Goal: Information Seeking & Learning: Understand process/instructions

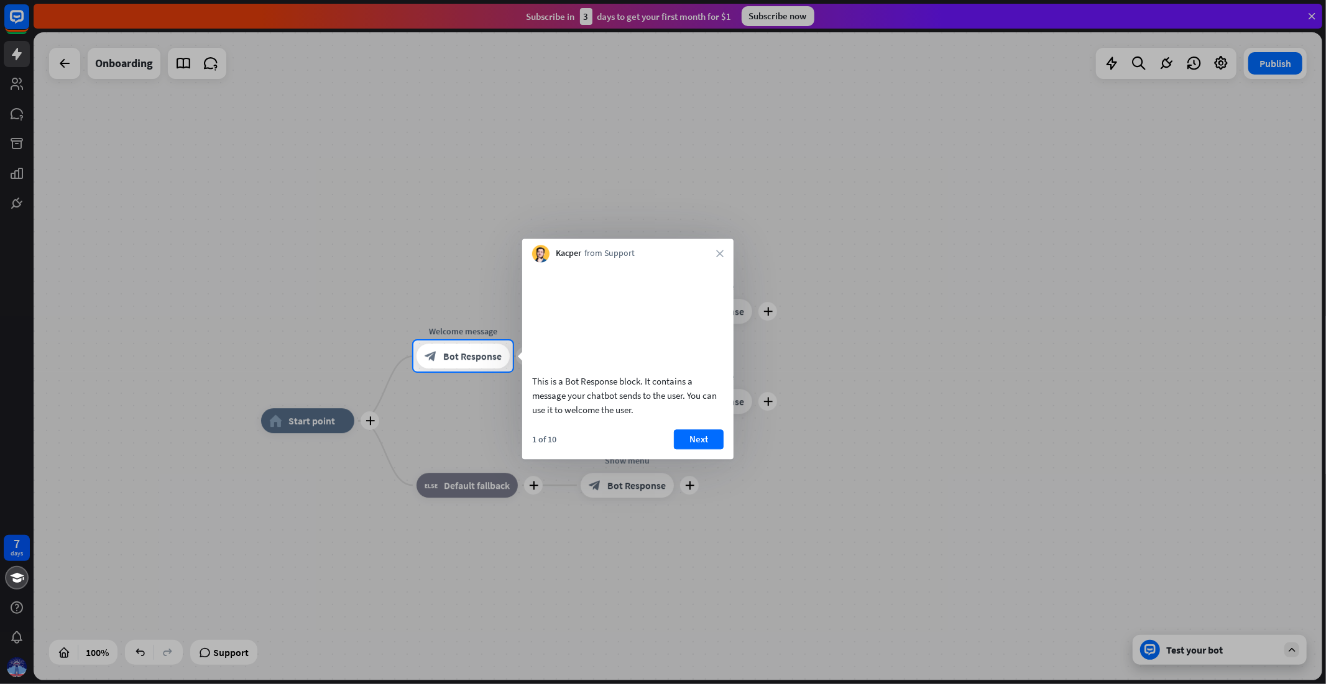
click at [346, 367] on div at bounding box center [206, 356] width 413 height 31
click at [710, 449] on button "Next" at bounding box center [699, 439] width 50 height 20
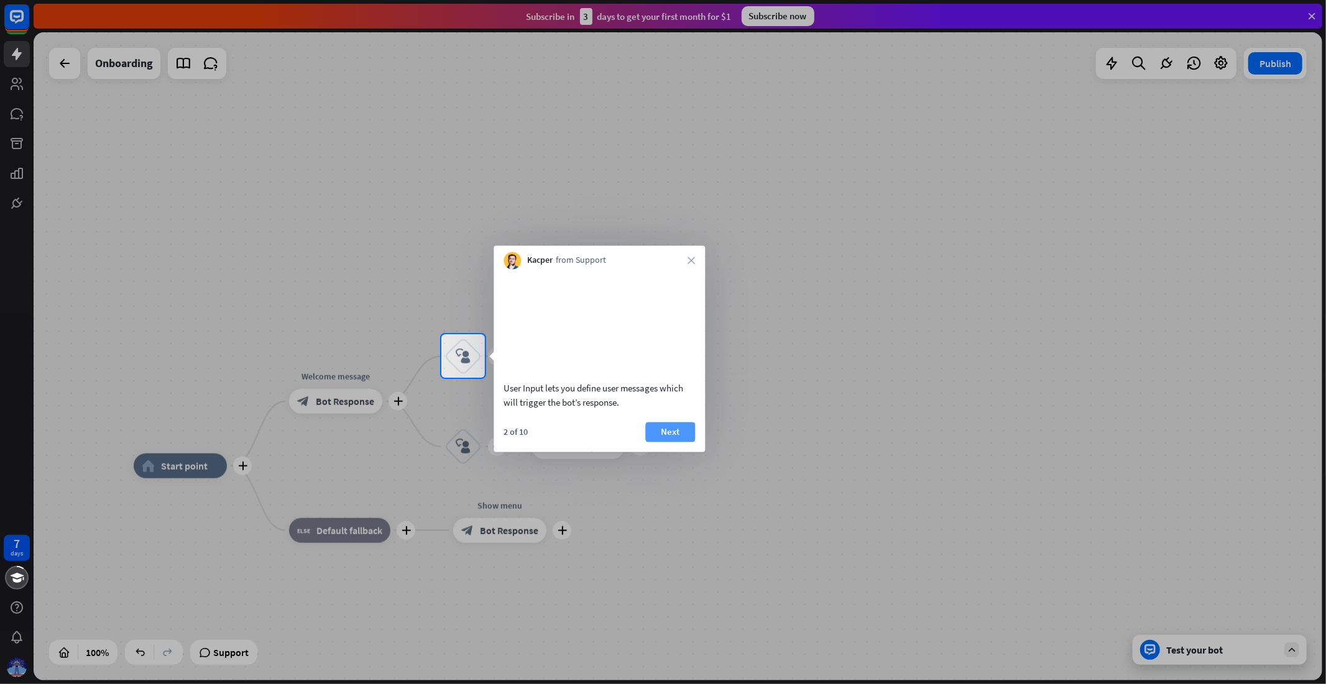
click at [674, 442] on button "Next" at bounding box center [670, 432] width 50 height 20
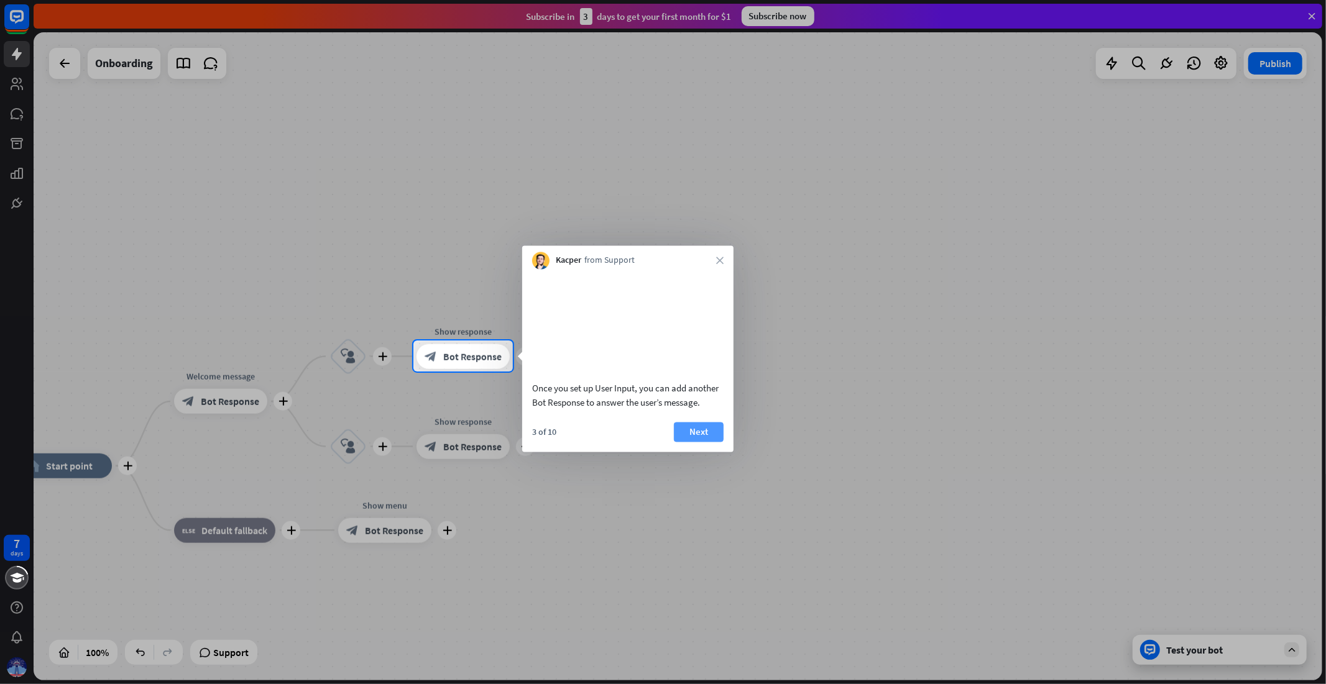
click at [710, 442] on button "Next" at bounding box center [699, 432] width 50 height 20
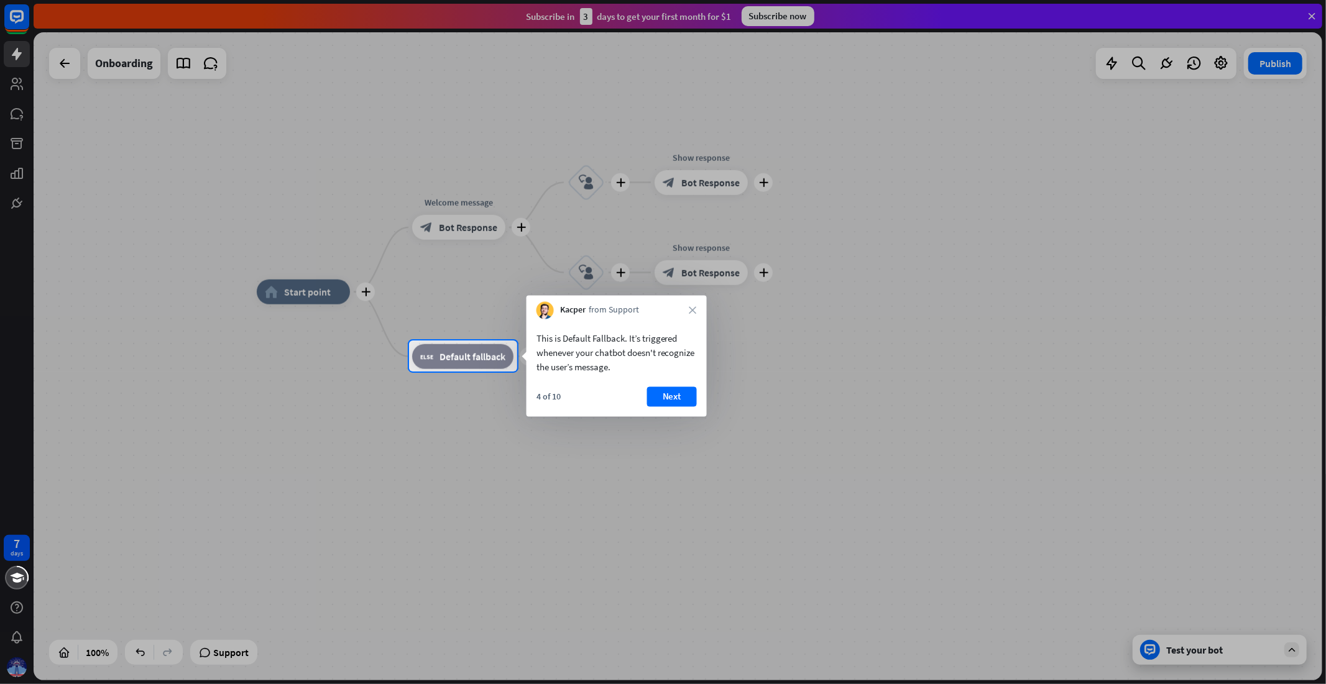
click at [656, 407] on div "4 of 10 Next" at bounding box center [616, 402] width 180 height 30
click at [676, 402] on button "Next" at bounding box center [672, 397] width 50 height 20
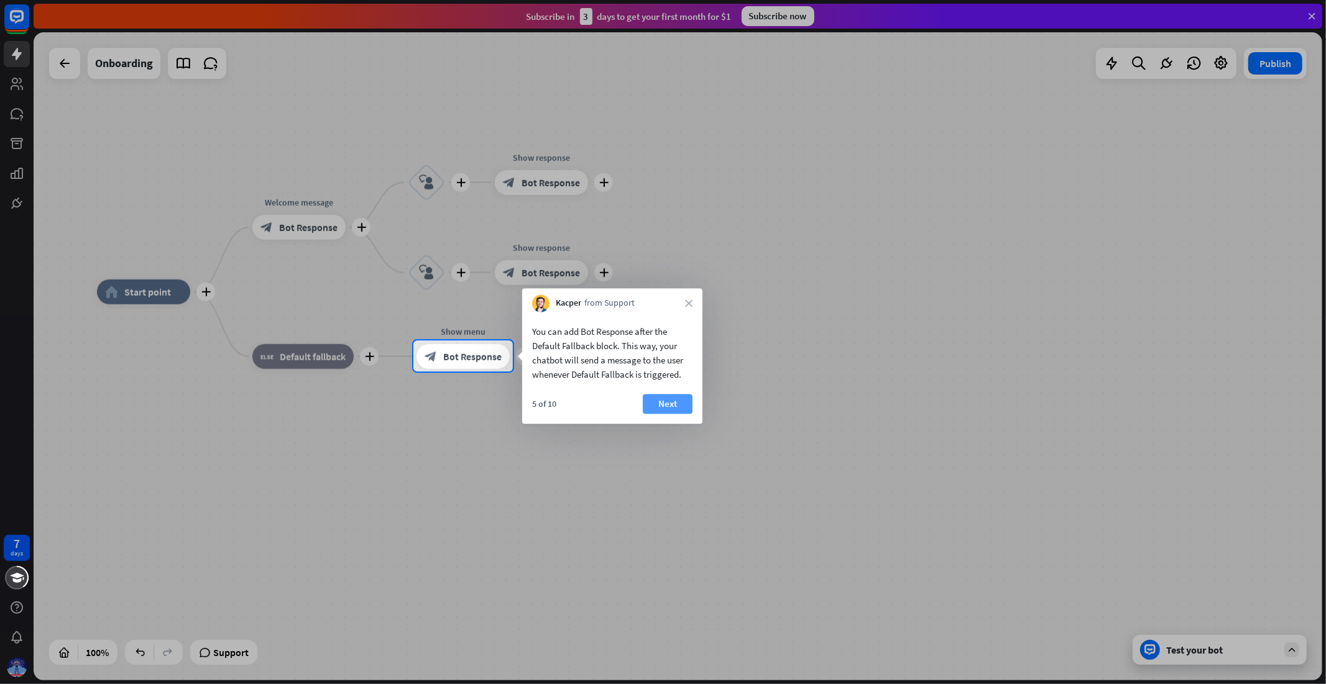
click at [678, 402] on button "Next" at bounding box center [668, 404] width 50 height 20
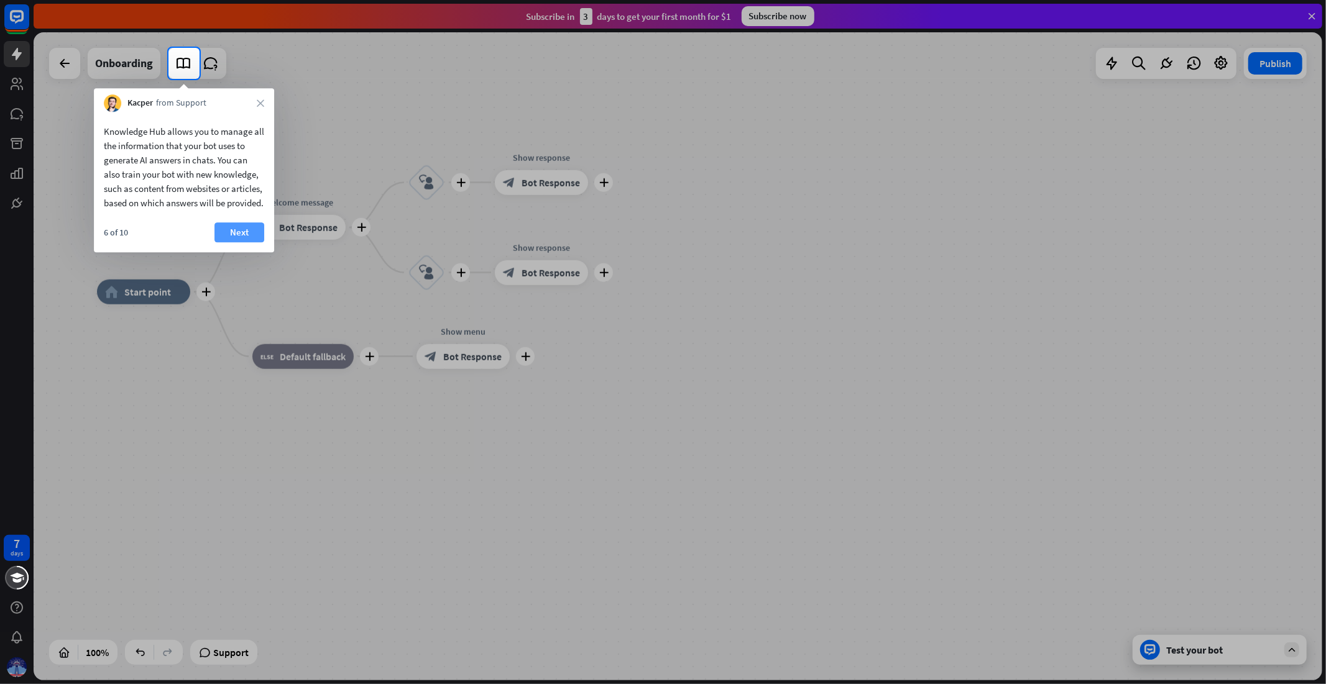
click at [233, 242] on button "Next" at bounding box center [239, 233] width 50 height 20
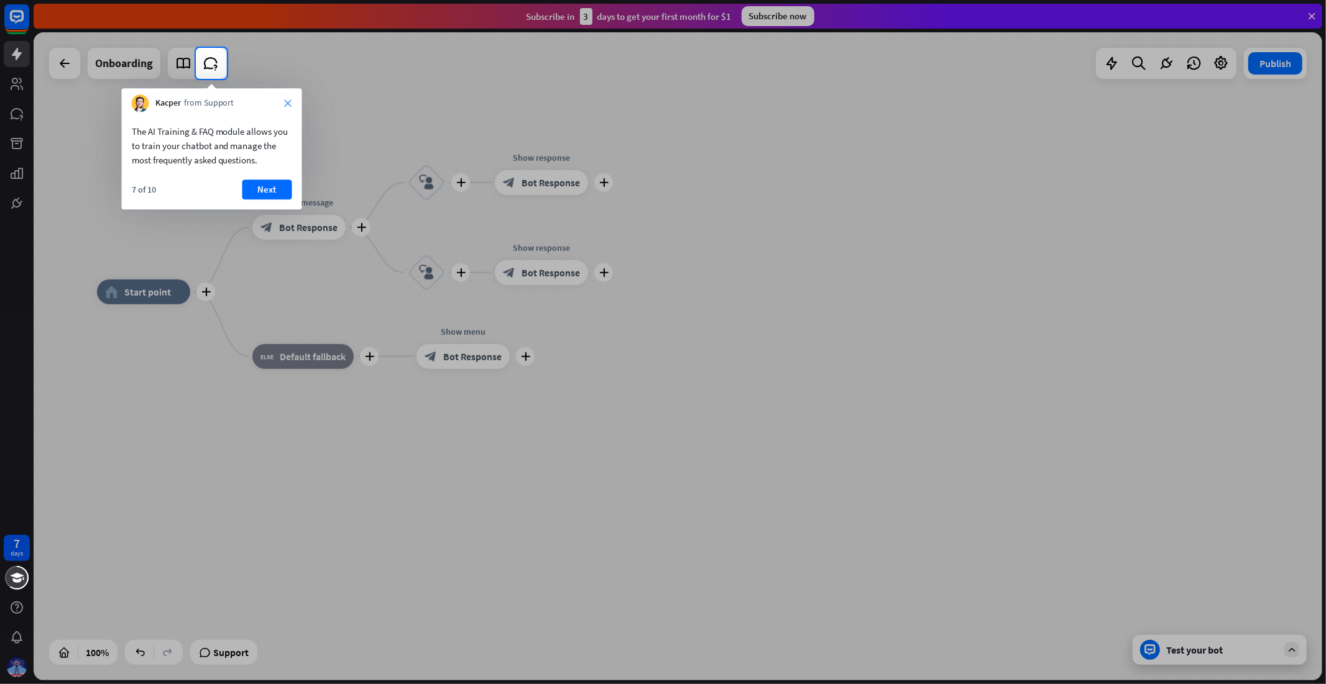
click at [289, 99] on icon "close" at bounding box center [288, 102] width 7 height 7
click at [169, 183] on button "No, stay" at bounding box center [170, 183] width 77 height 20
click at [283, 185] on button "Next" at bounding box center [267, 190] width 50 height 20
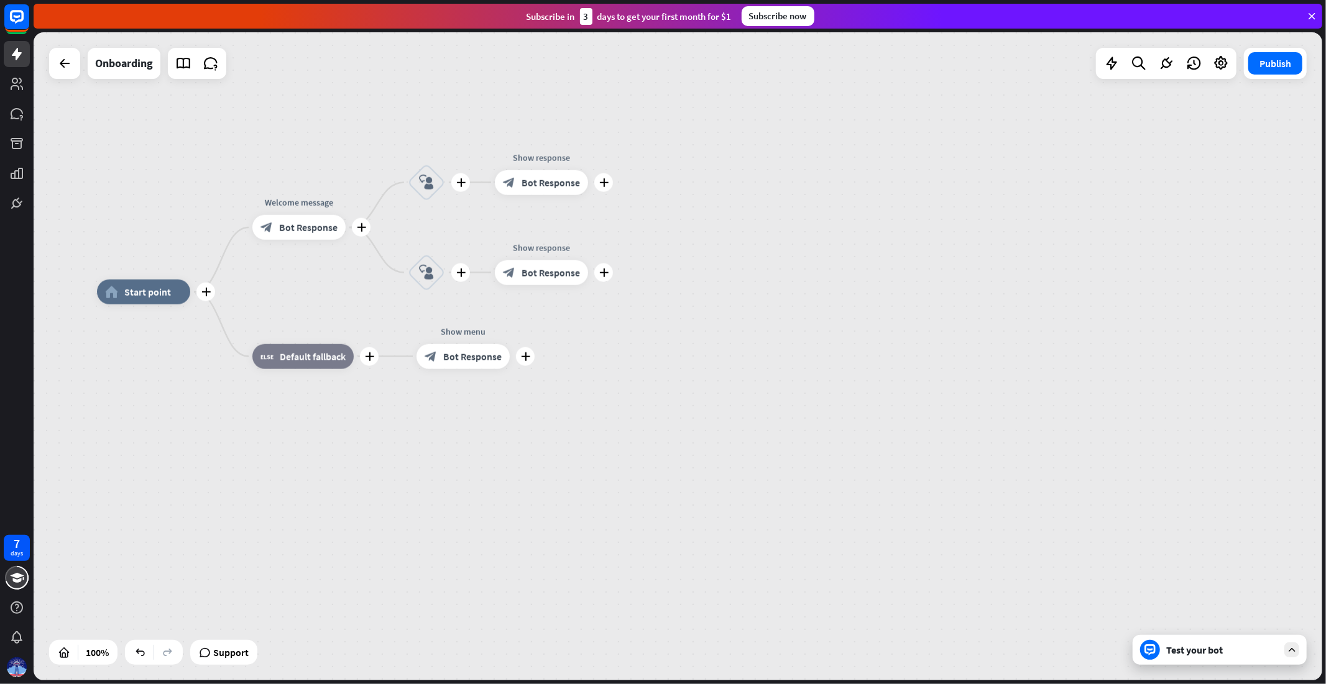
click at [283, 185] on div "plus home_2 Start point plus Welcome message block_bot_response Bot Response pl…" at bounding box center [678, 356] width 1288 height 648
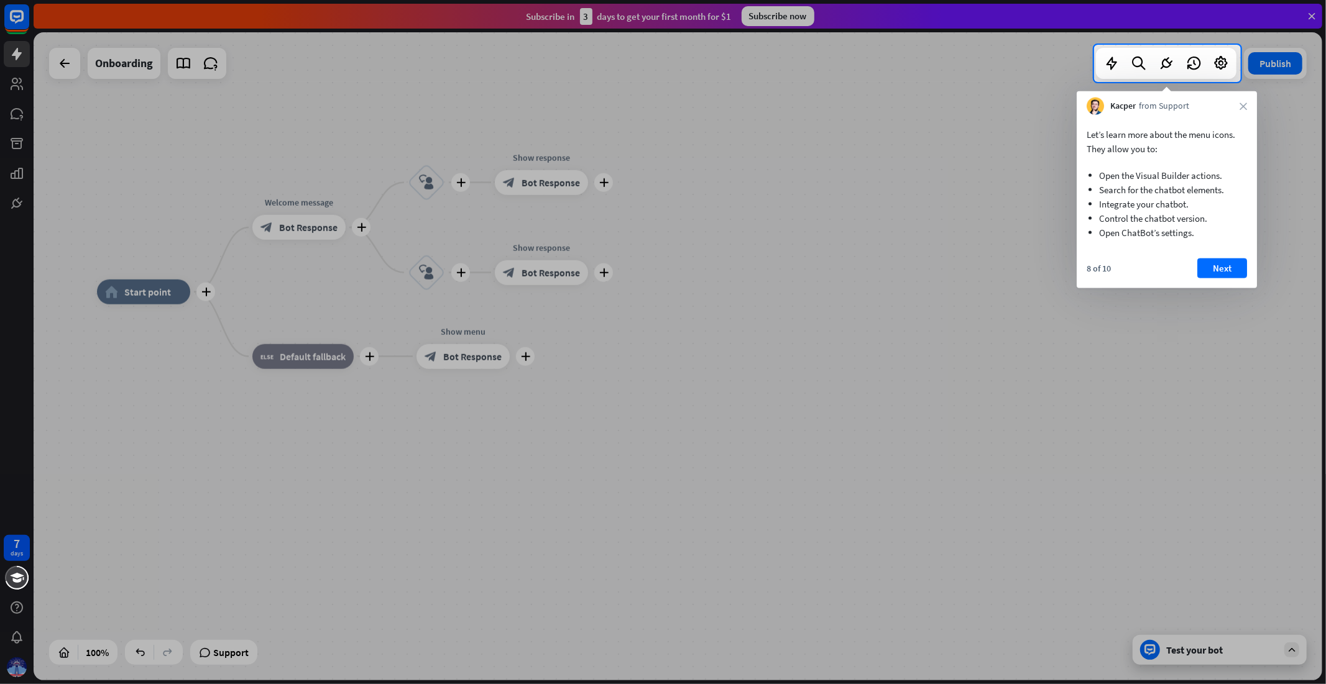
click at [283, 185] on div at bounding box center [663, 383] width 1326 height 602
click at [897, 208] on div at bounding box center [663, 383] width 1326 height 602
